Goal: Navigation & Orientation: Find specific page/section

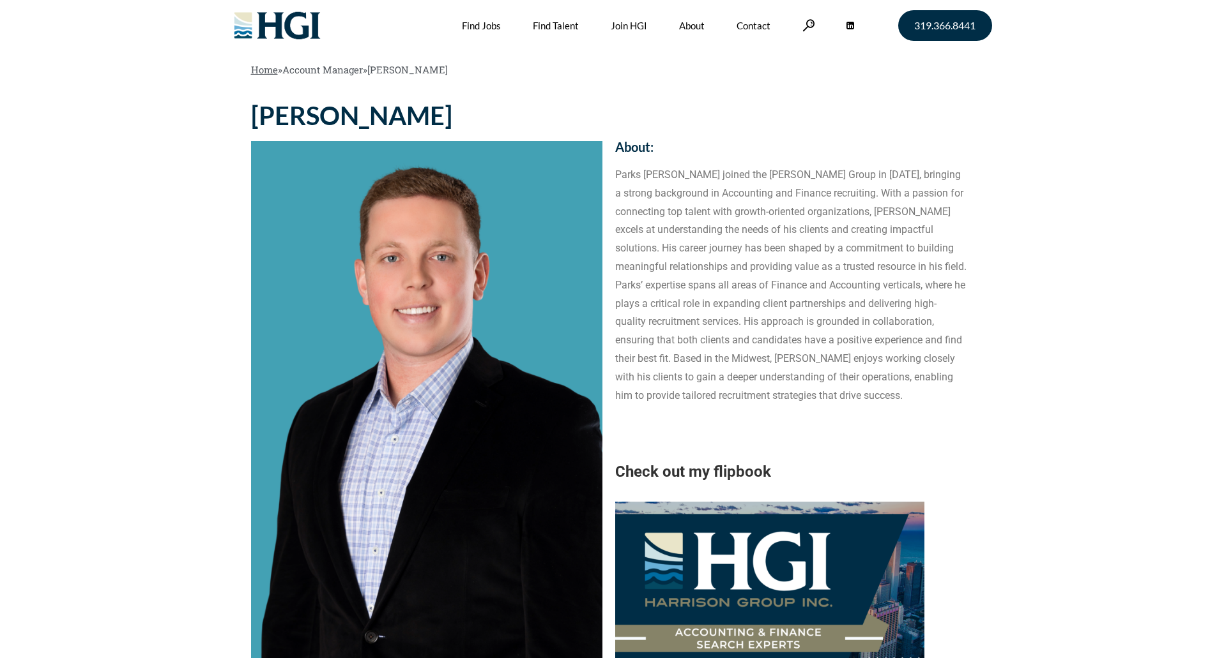
click at [263, 73] on link "Home" at bounding box center [264, 69] width 27 height 13
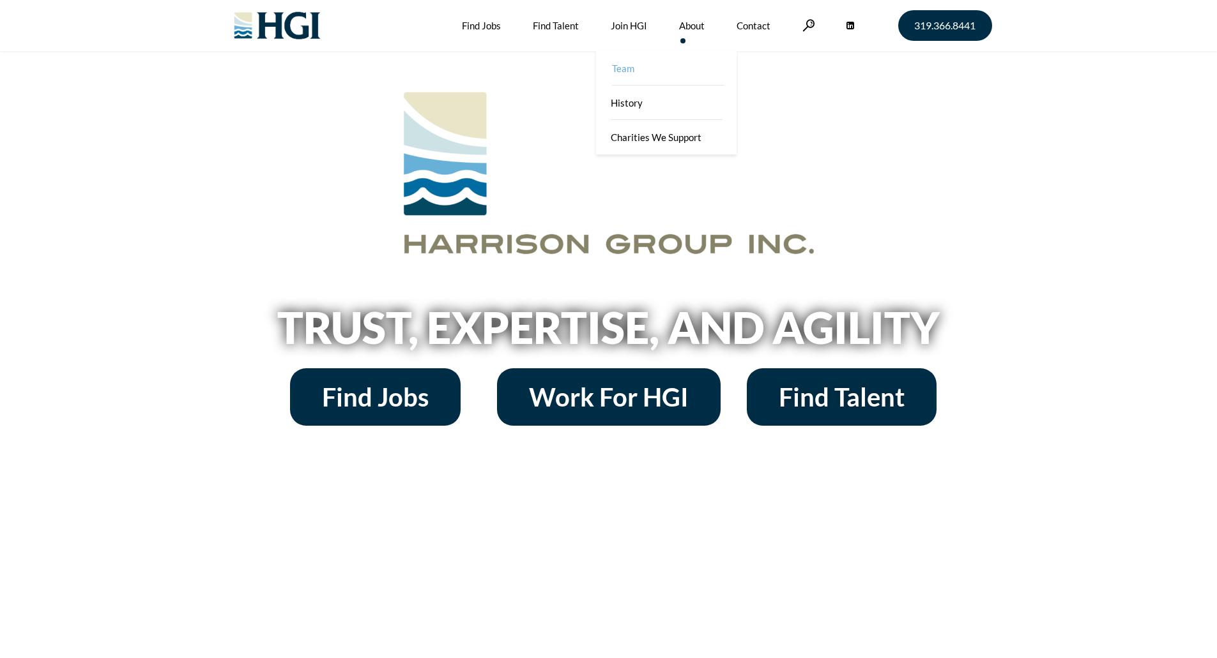
click at [613, 61] on link "Team" at bounding box center [667, 68] width 141 height 34
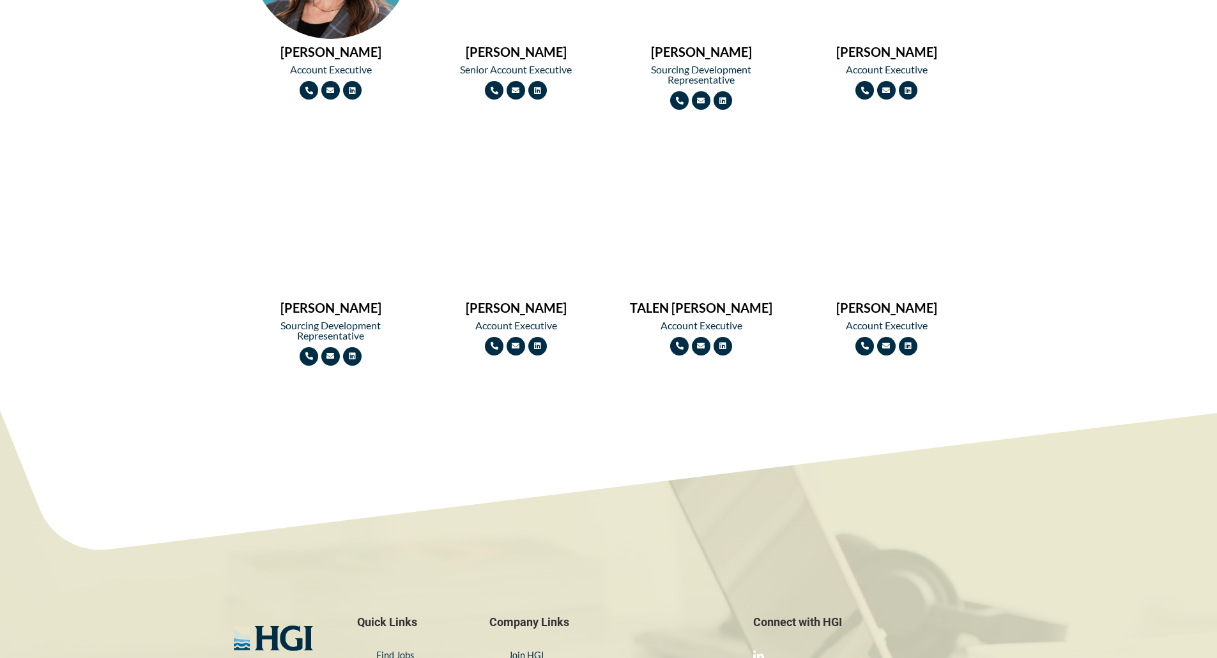
scroll to position [1277, 0]
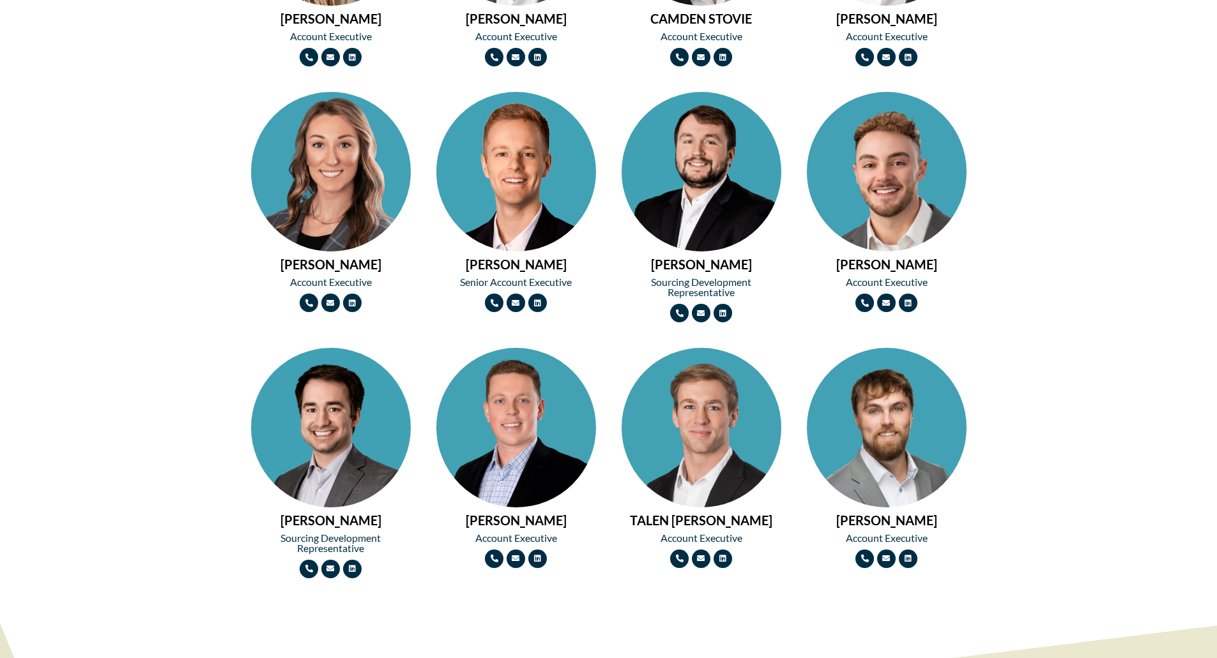
click at [701, 503] on img at bounding box center [701, 468] width 160 height 240
click at [846, 476] on img at bounding box center [887, 468] width 160 height 240
